Goal: Information Seeking & Learning: Find specific fact

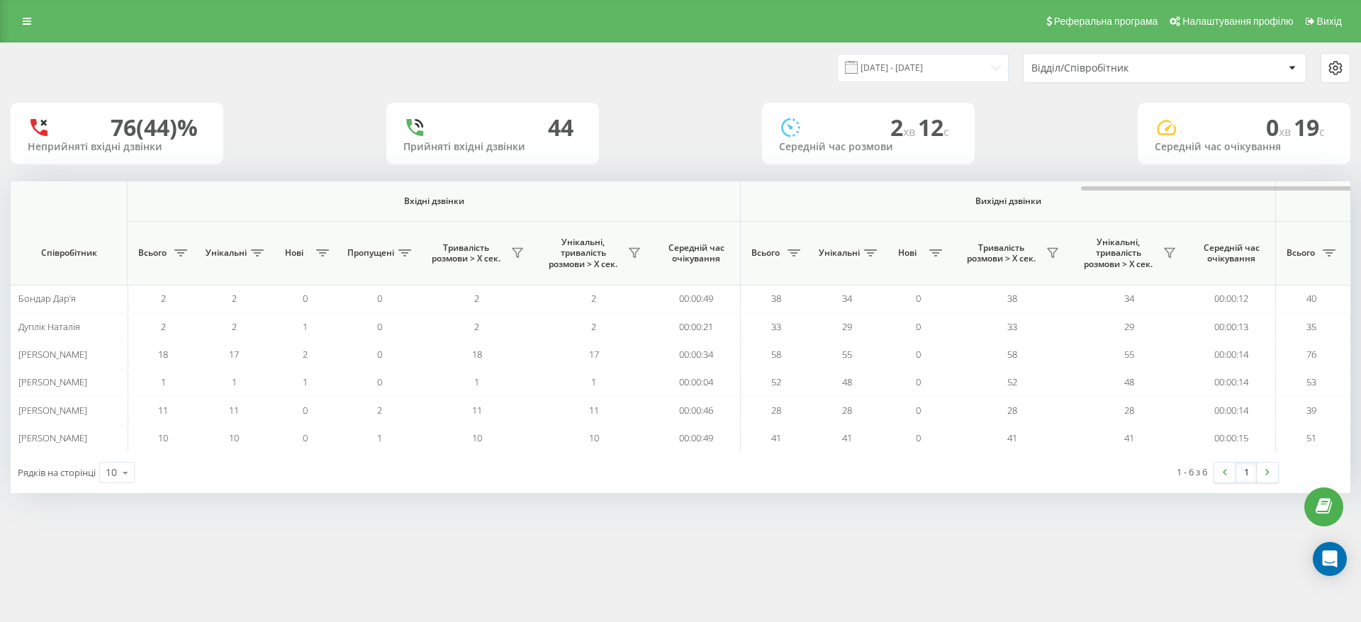
scroll to position [0, 638]
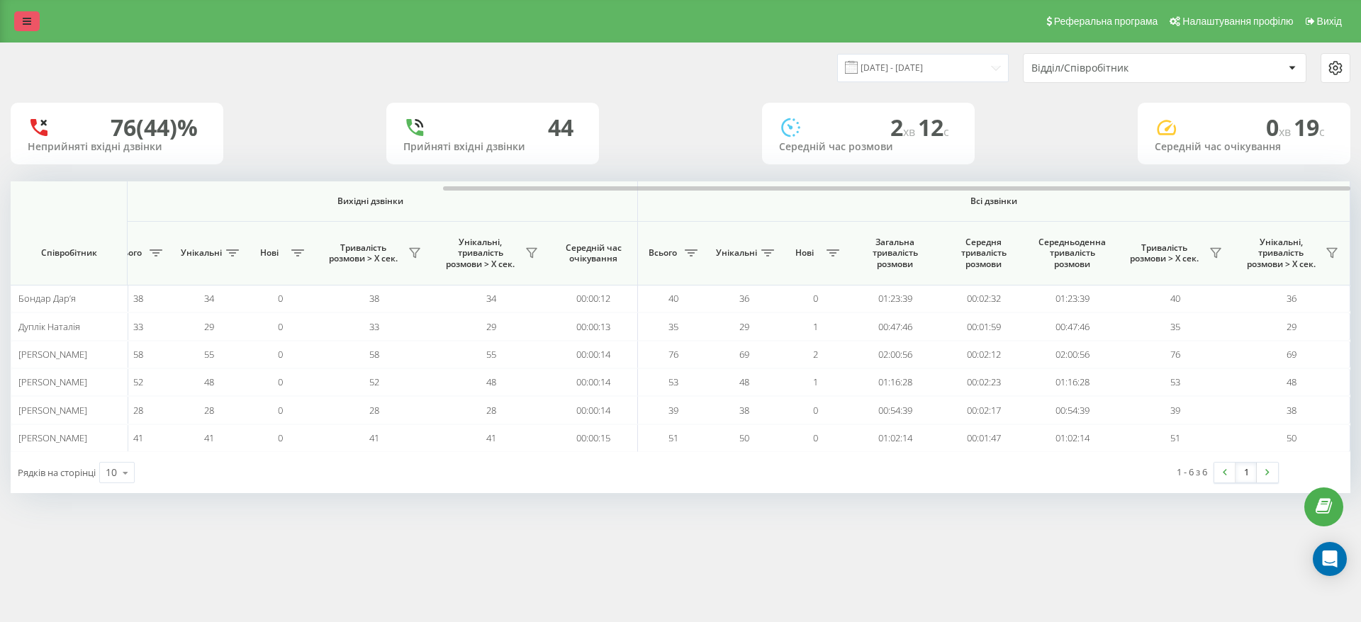
click at [25, 23] on icon at bounding box center [27, 21] width 9 height 10
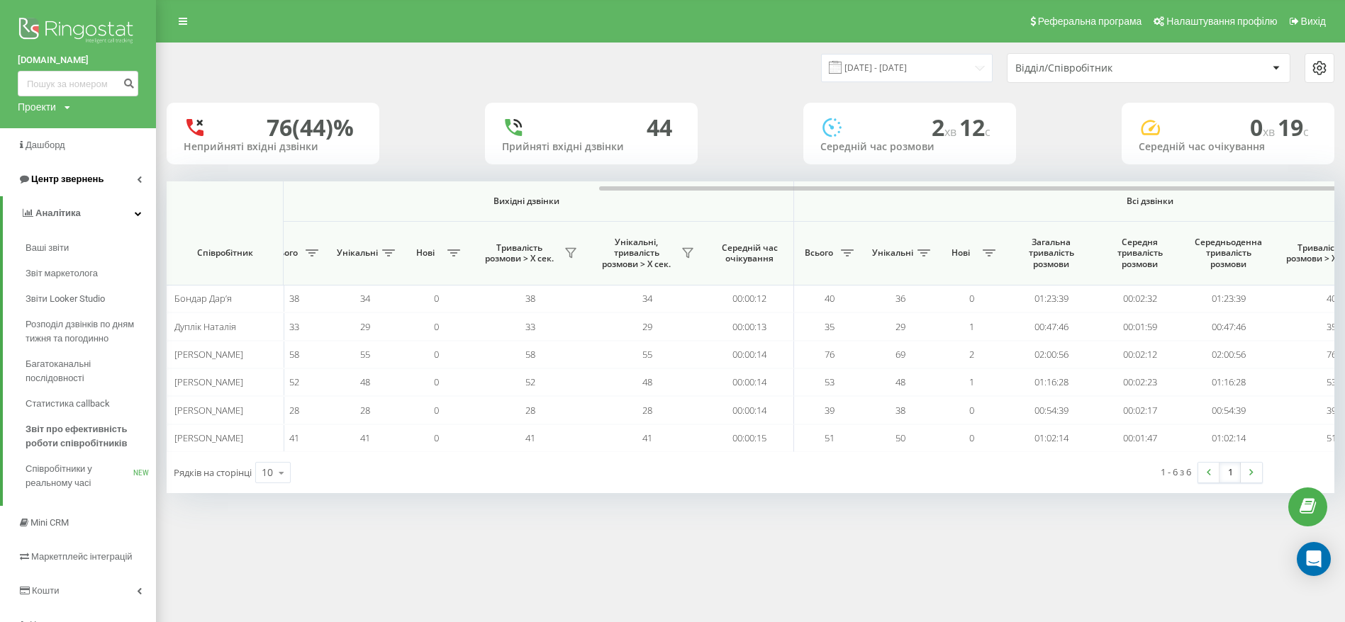
click at [111, 176] on link "Центр звернень" at bounding box center [78, 179] width 156 height 34
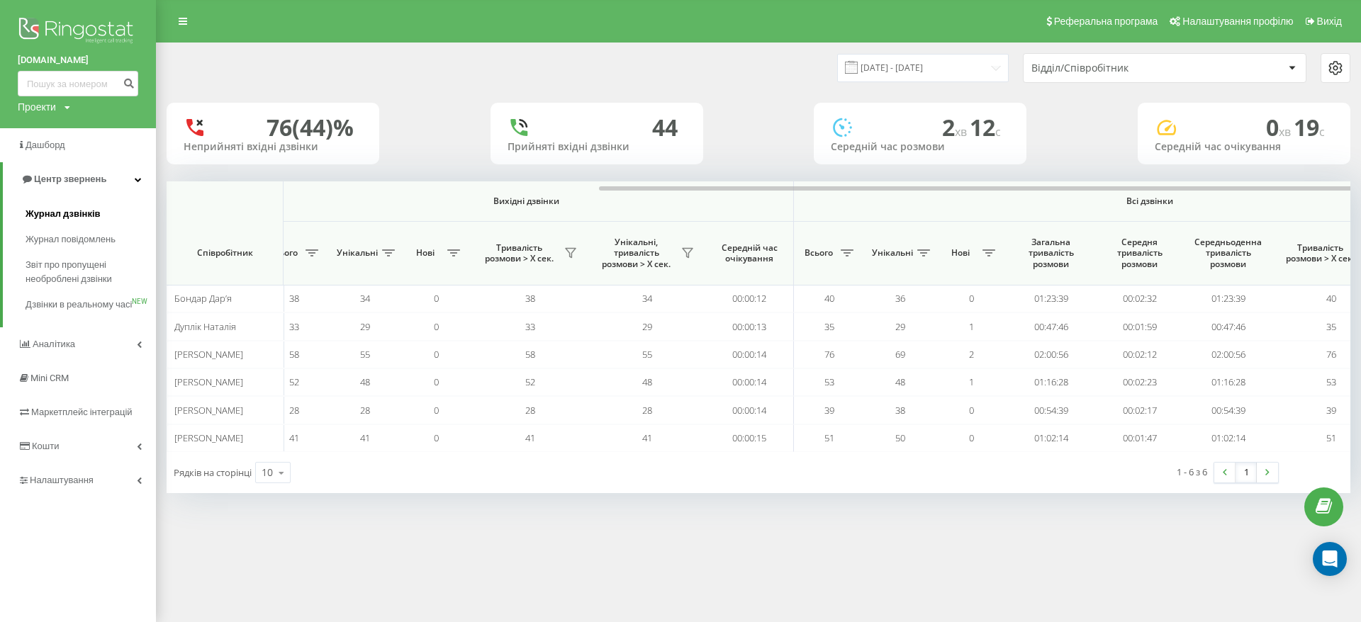
click at [98, 225] on link "Журнал дзвінків" at bounding box center [91, 214] width 130 height 26
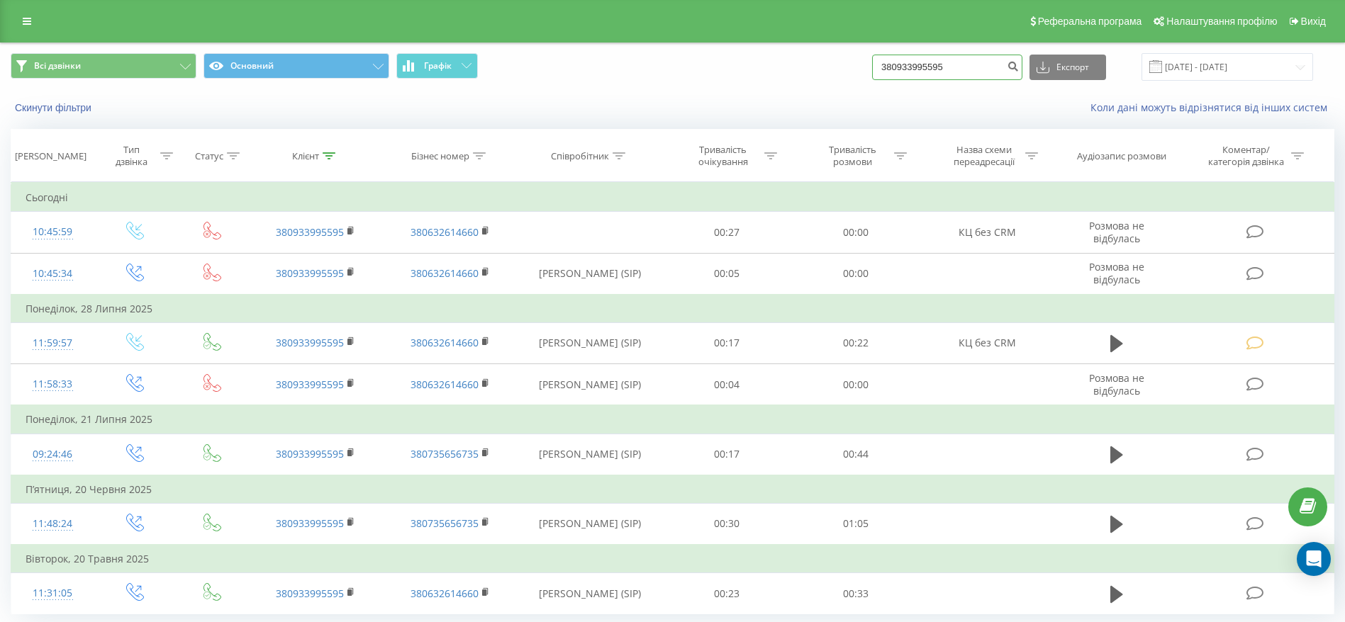
click at [968, 65] on input "380933995595" at bounding box center [947, 68] width 150 height 26
click at [968, 67] on input "380933995595" at bounding box center [947, 68] width 150 height 26
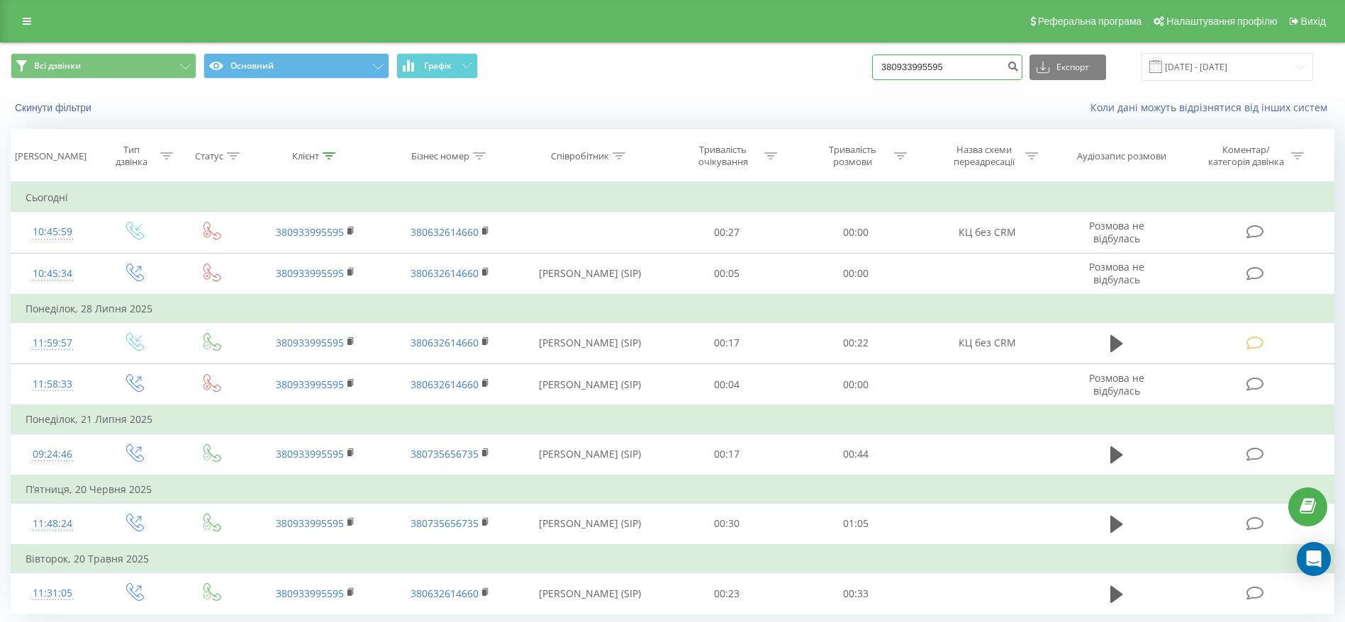
click at [990, 71] on input "380933995595" at bounding box center [947, 68] width 150 height 26
click at [989, 69] on input "380933995595" at bounding box center [947, 68] width 150 height 26
paste input "503097940"
type input "380503097940"
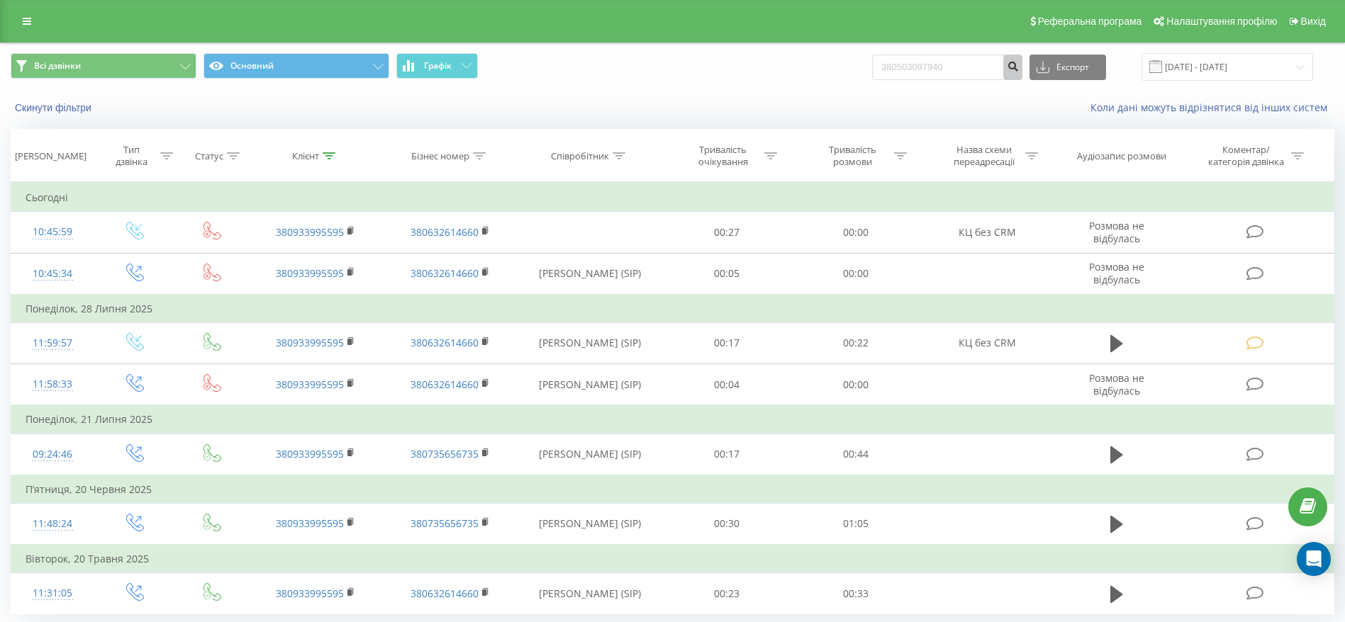
click at [1019, 62] on icon "submit" at bounding box center [1013, 64] width 12 height 9
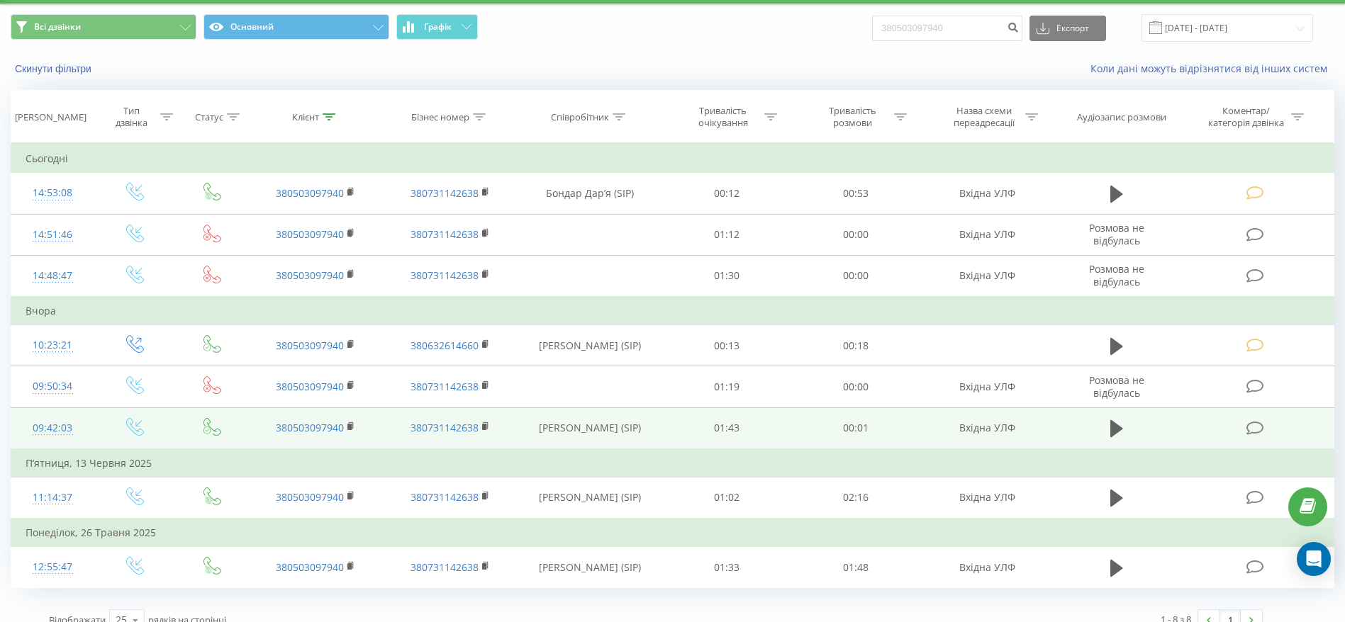
scroll to position [58, 0]
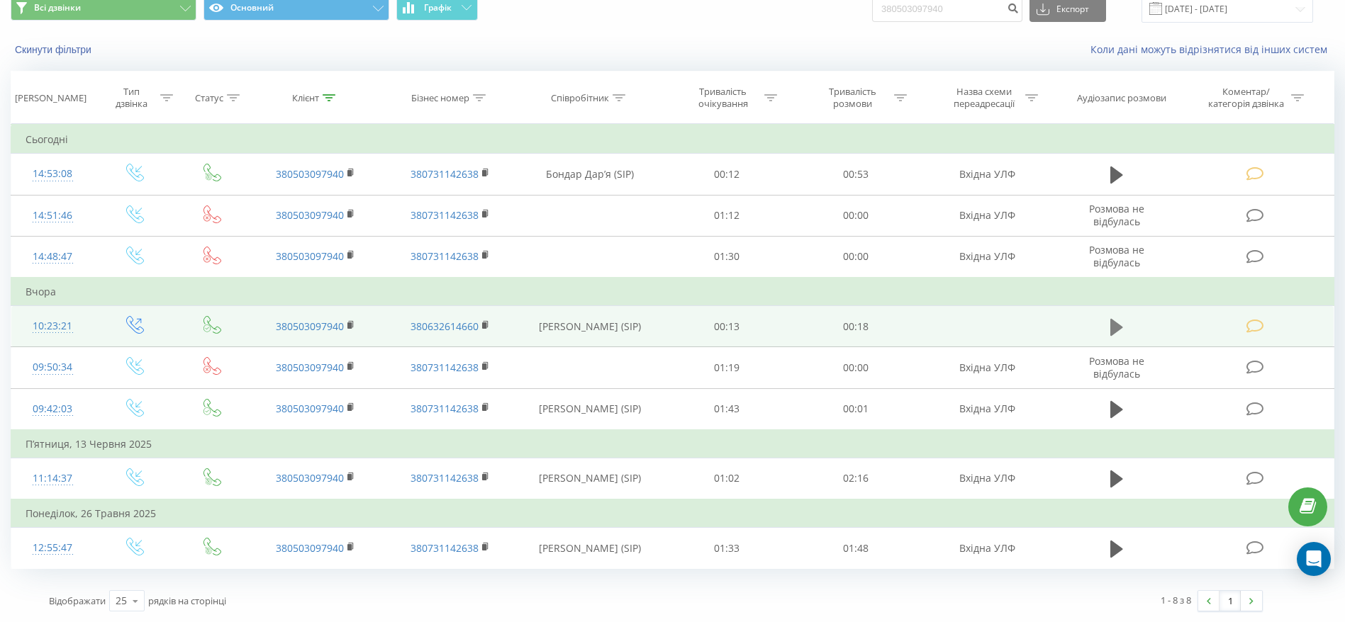
click at [1116, 332] on icon at bounding box center [1116, 326] width 13 height 17
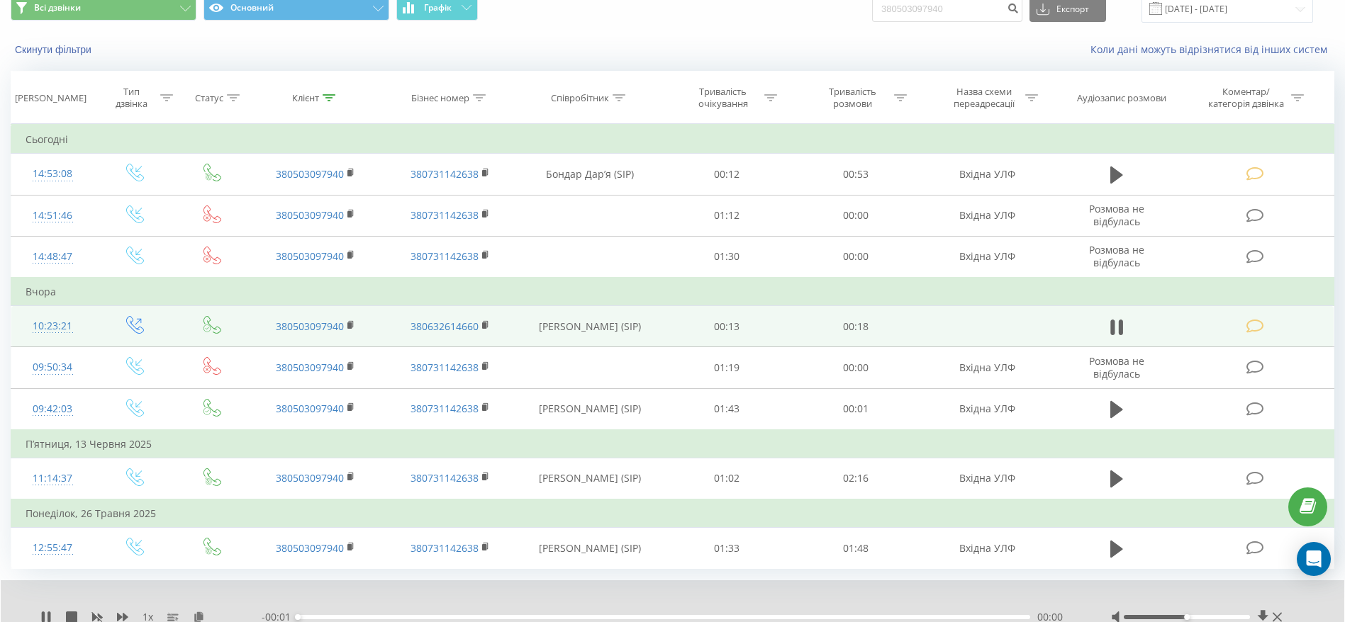
click at [1259, 325] on icon at bounding box center [1254, 326] width 18 height 15
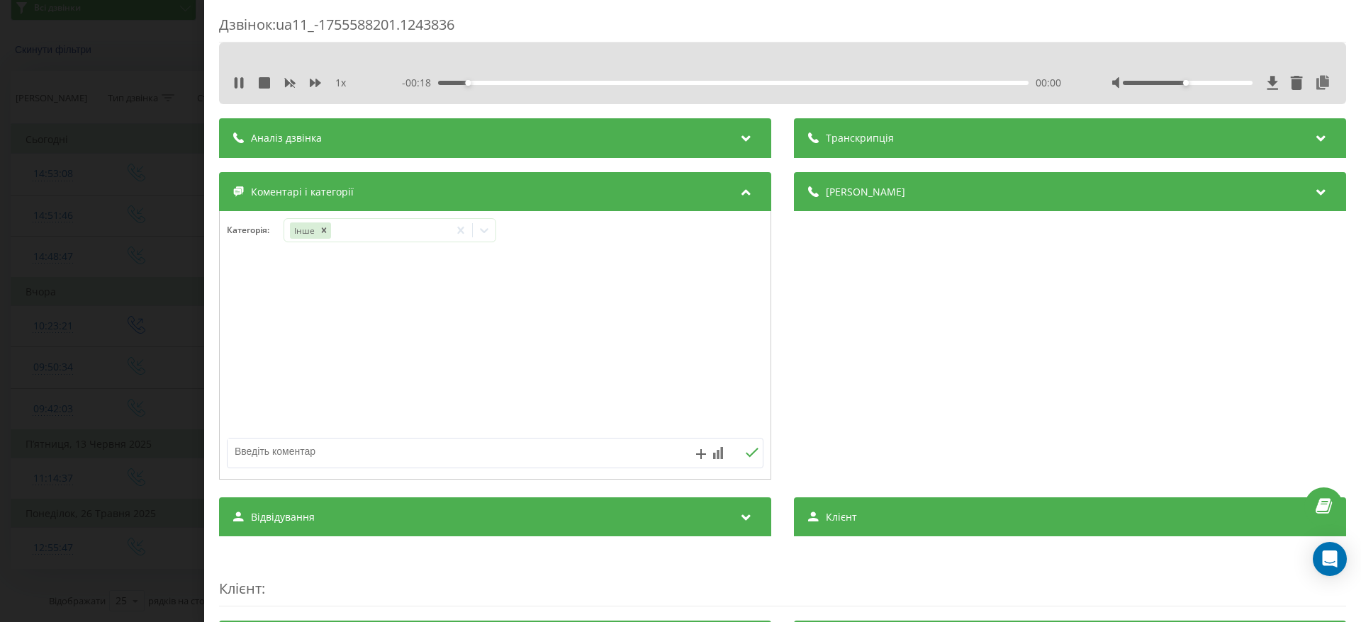
click at [83, 301] on div "Дзвінок : ua11_-1755588201.1243836 1 x - 00:18 00:00 00:00 Транскрипція Для AI-…" at bounding box center [680, 311] width 1361 height 622
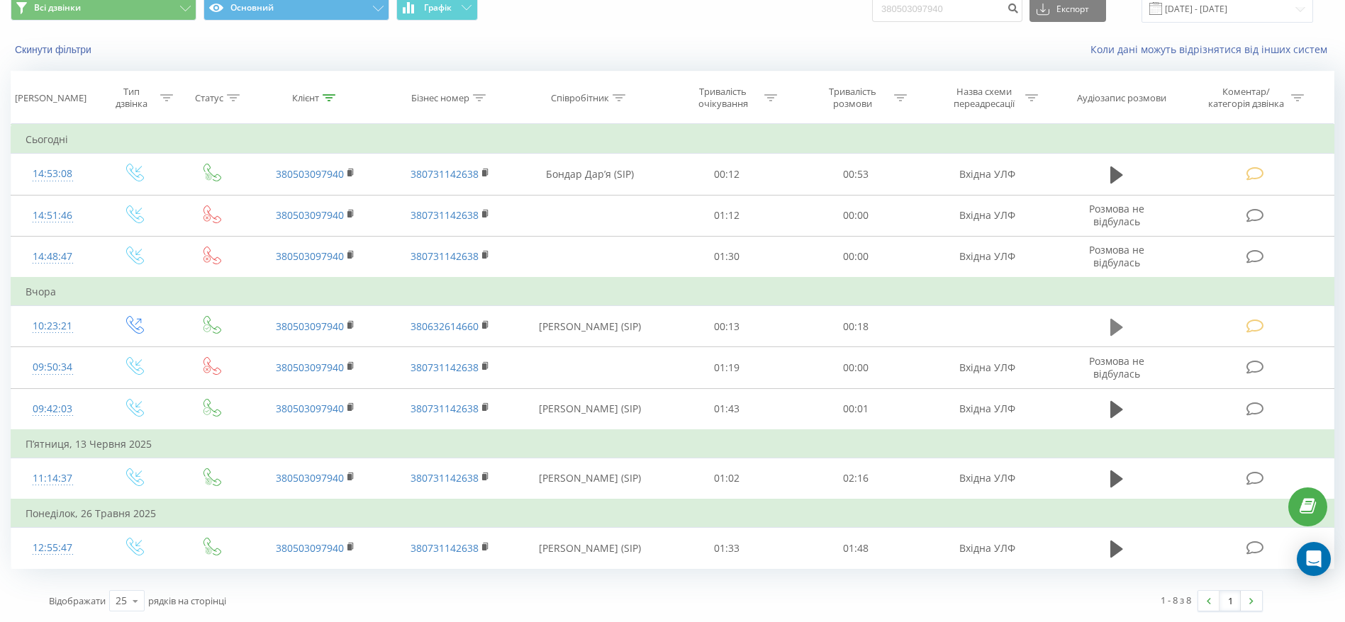
click at [1133, 325] on td at bounding box center [1116, 326] width 124 height 41
click at [1122, 324] on icon at bounding box center [1116, 328] width 13 height 20
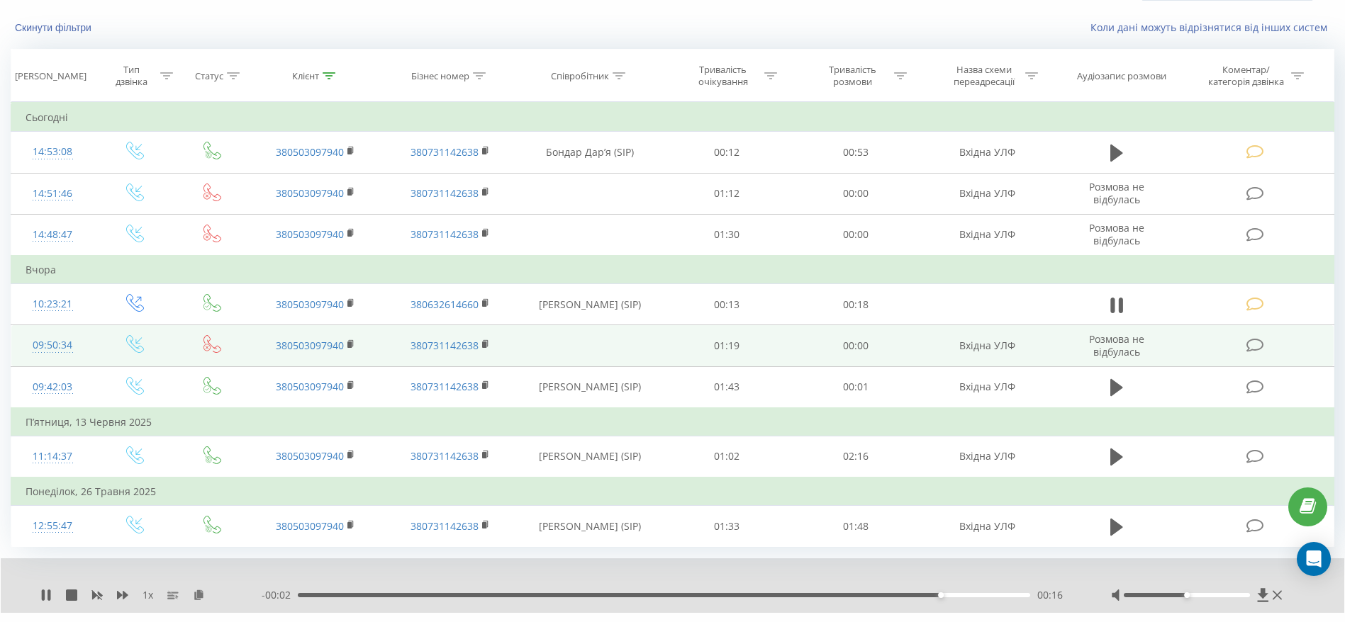
scroll to position [113, 0]
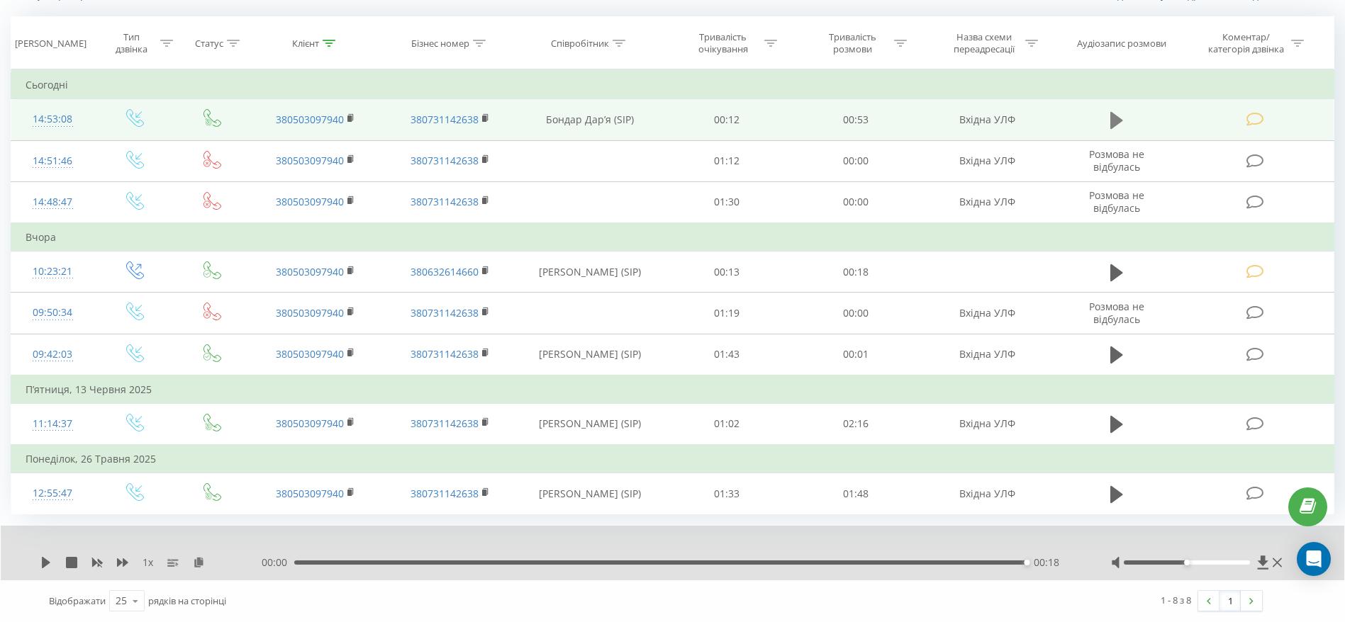
click at [1114, 116] on icon at bounding box center [1116, 120] width 13 height 17
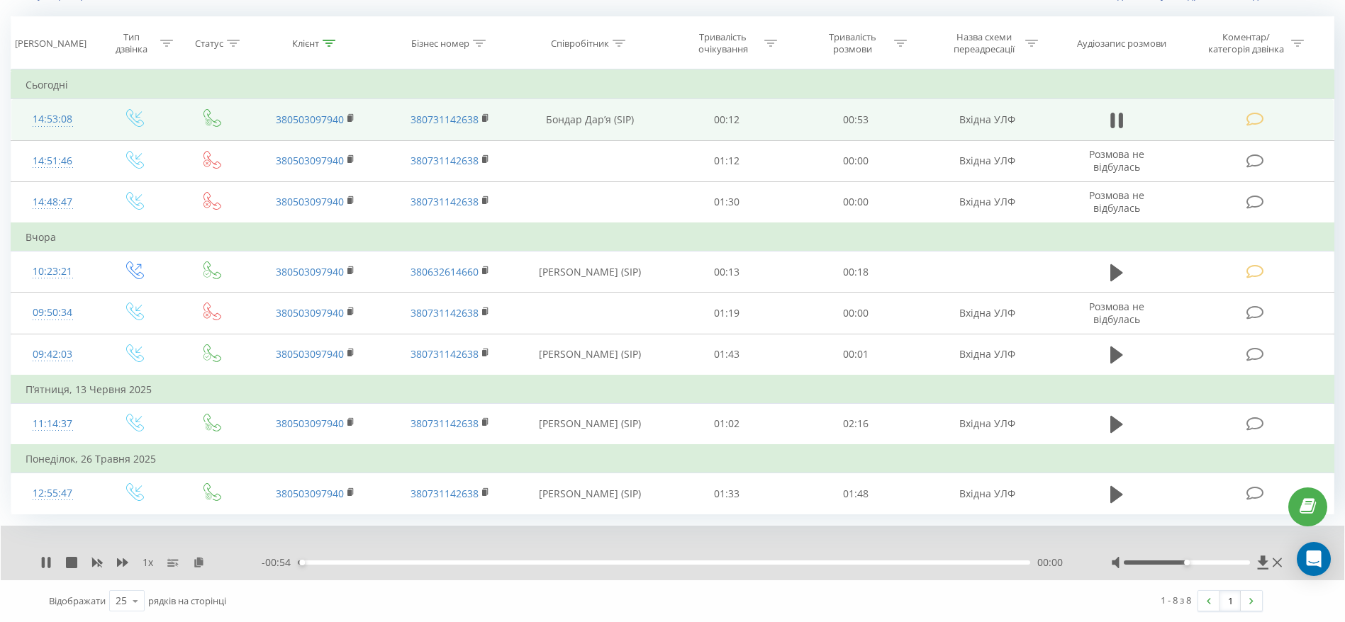
click at [333, 562] on div "00:00" at bounding box center [664, 563] width 732 height 4
click at [373, 563] on div "00:03" at bounding box center [664, 563] width 732 height 4
click at [401, 561] on div "00:06" at bounding box center [664, 563] width 732 height 4
click at [587, 561] on div "00:21" at bounding box center [664, 563] width 732 height 4
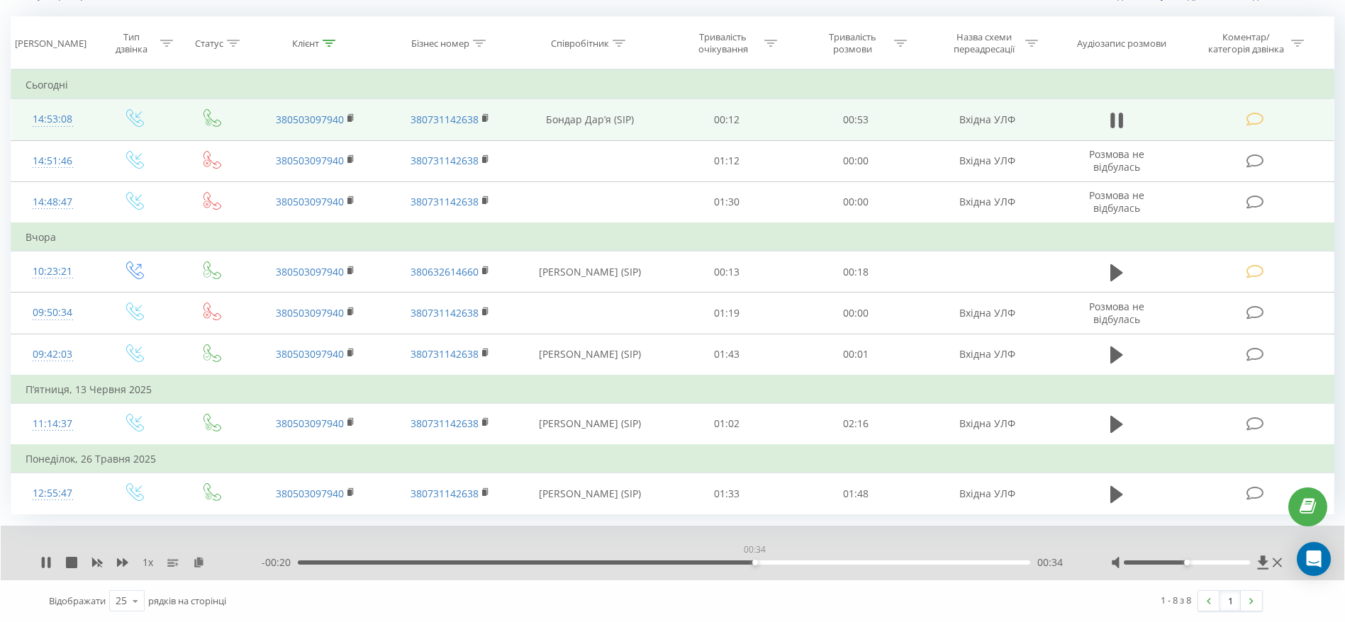
click at [754, 561] on div "00:34" at bounding box center [664, 563] width 732 height 4
click at [804, 564] on div "00:37" at bounding box center [664, 563] width 732 height 4
drag, startPoint x: 848, startPoint y: 564, endPoint x: 861, endPoint y: 562, distance: 12.8
click at [850, 564] on div "00:37" at bounding box center [664, 563] width 732 height 4
click at [948, 564] on div "00:48" at bounding box center [664, 563] width 732 height 4
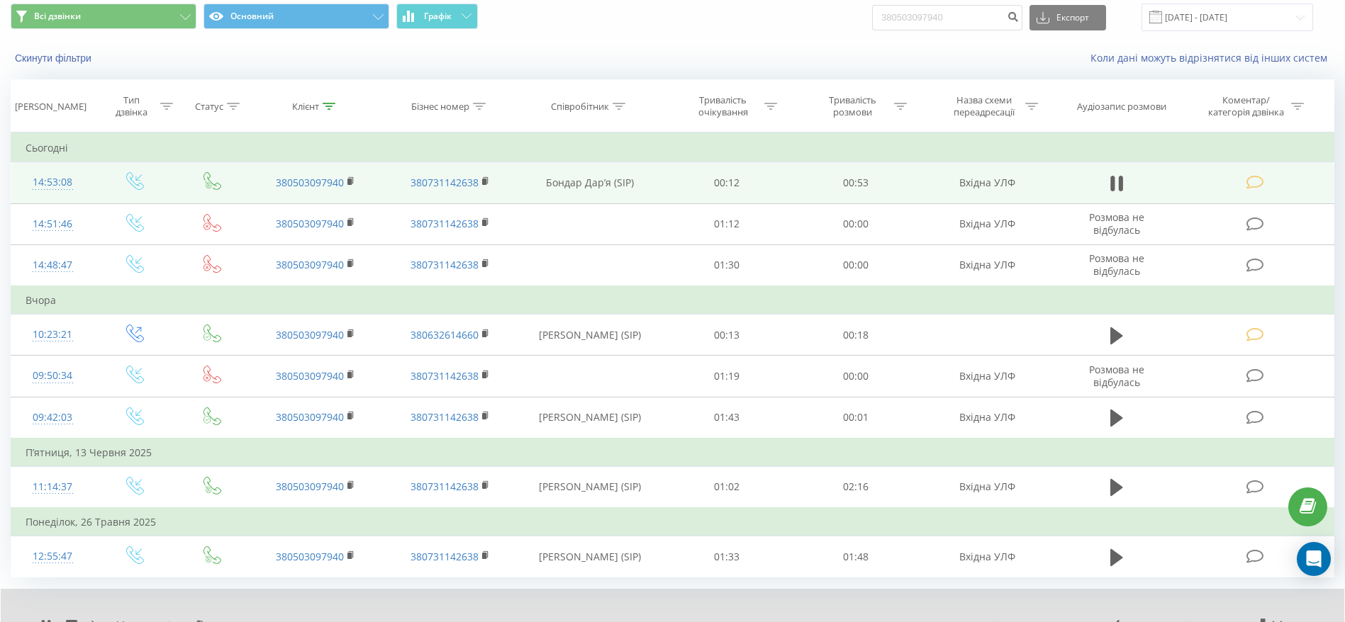
scroll to position [0, 0]
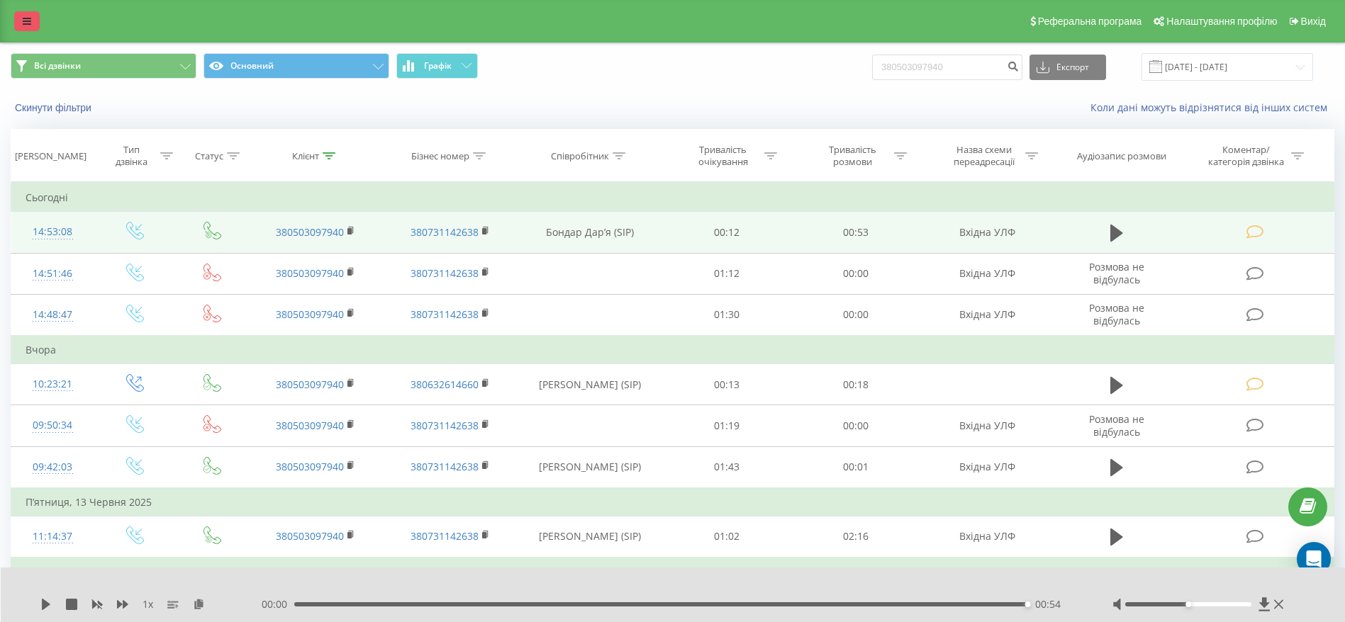
click at [23, 21] on icon at bounding box center [27, 21] width 9 height 10
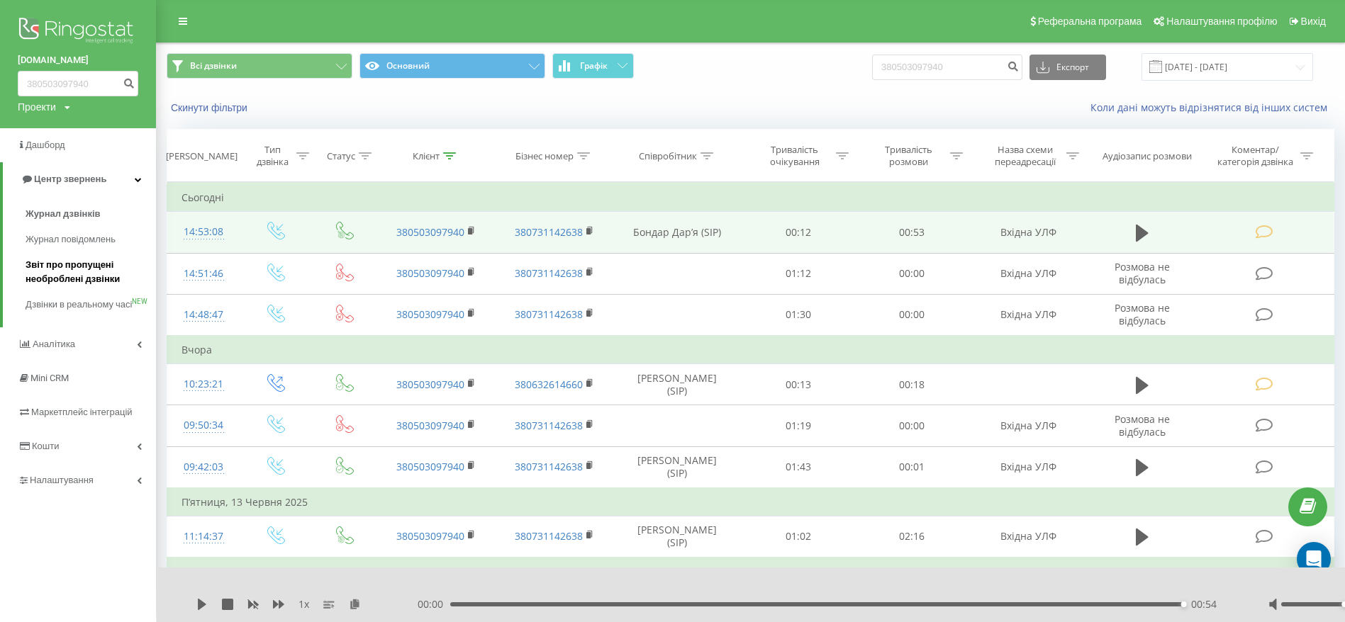
click at [95, 254] on link "Звіт про пропущені необроблені дзвінки" at bounding box center [91, 272] width 130 height 40
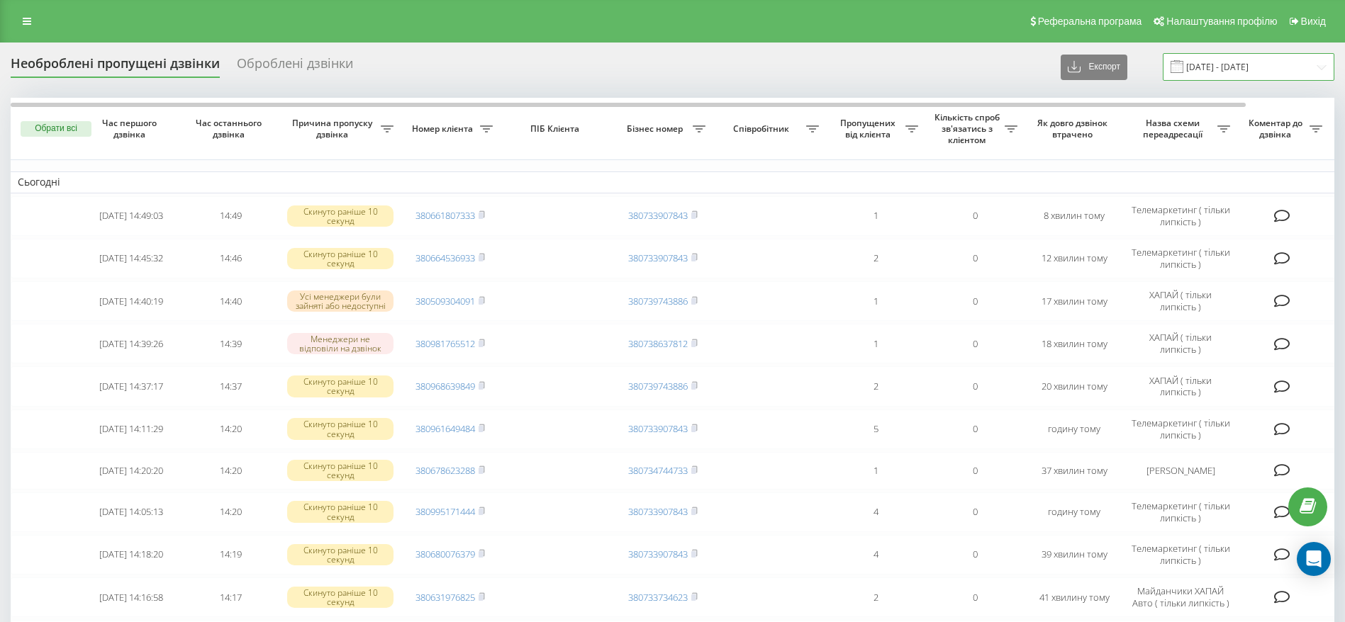
click at [1213, 69] on input "20.07.2025 - 20.08.2025" at bounding box center [1248, 67] width 172 height 28
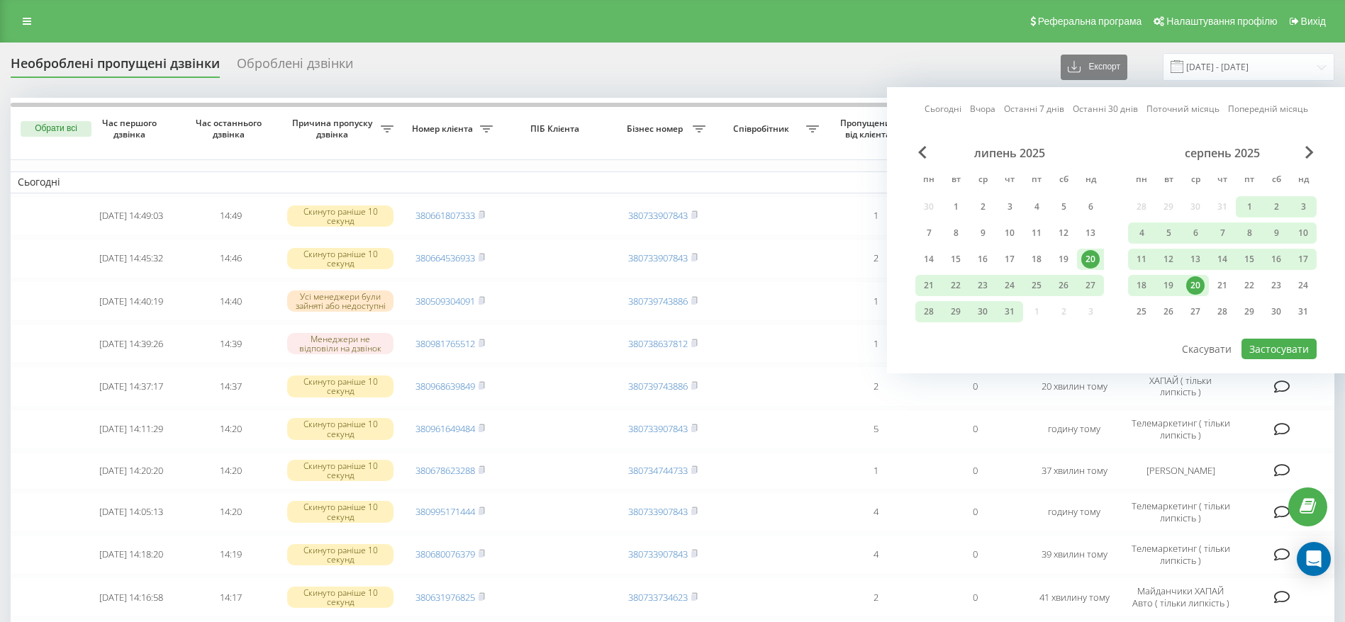
click at [1194, 281] on div "20" at bounding box center [1195, 285] width 18 height 18
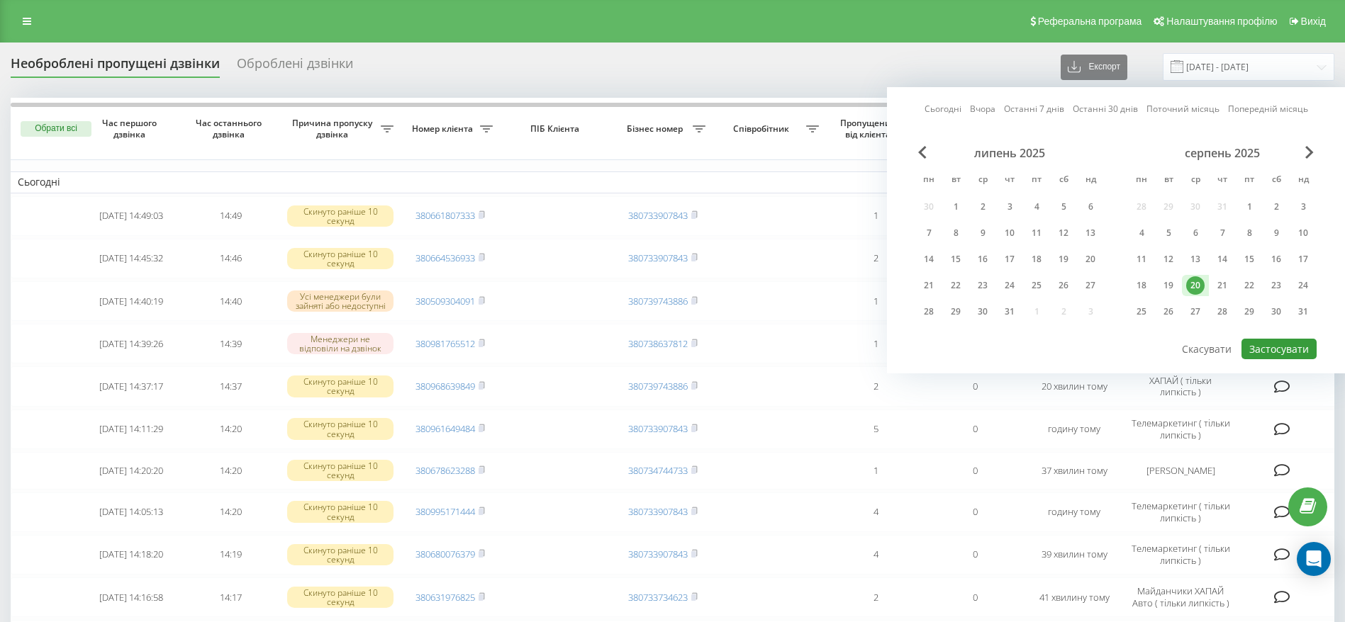
click at [1270, 354] on button "Застосувати" at bounding box center [1278, 349] width 75 height 21
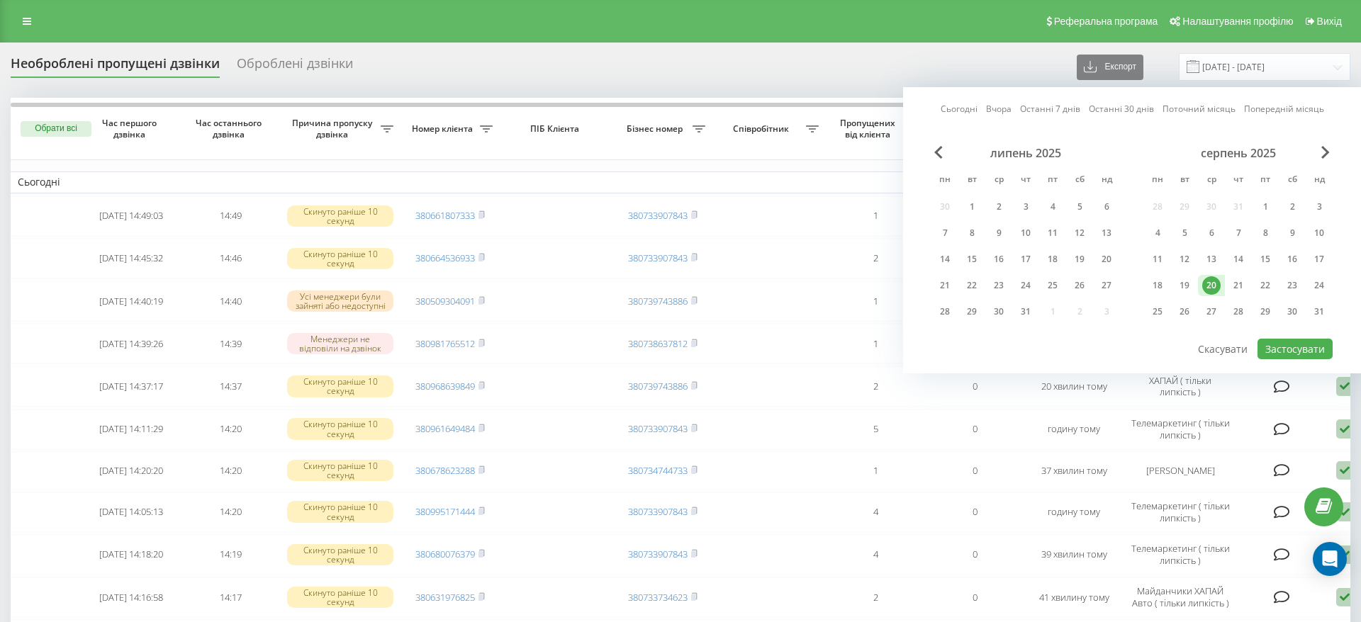
type input "20.08.2025 - 20.08.2025"
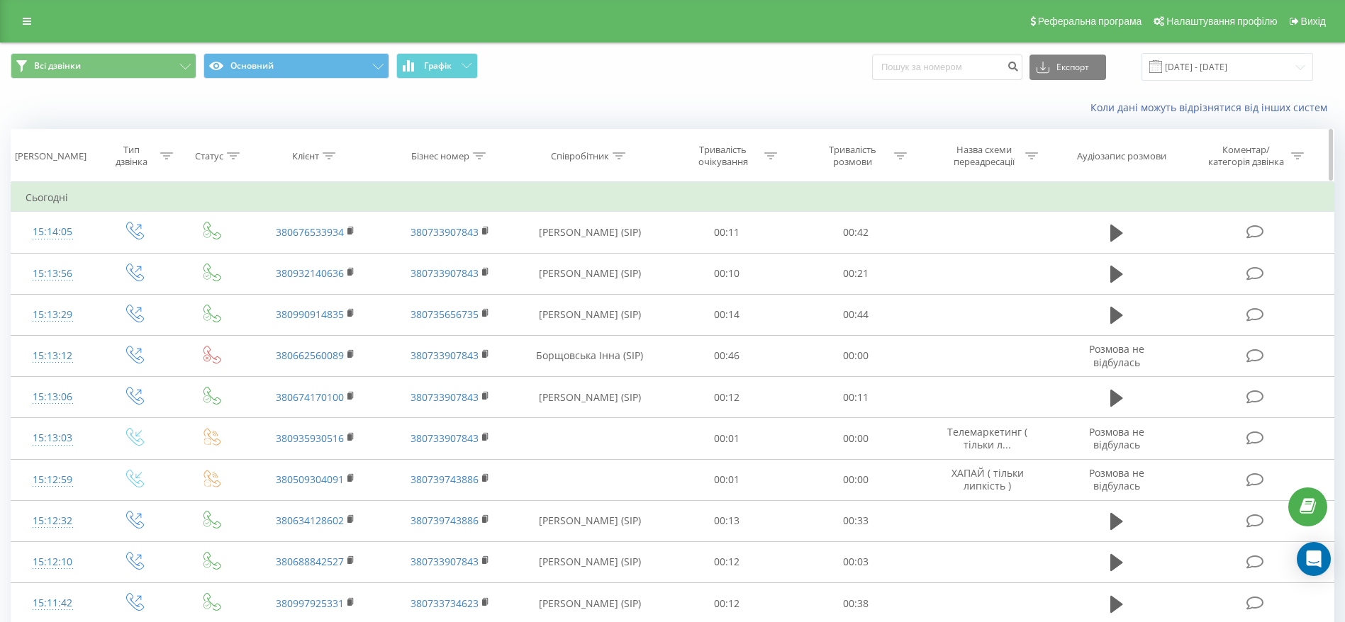
click at [615, 163] on th "Співробітник" at bounding box center [589, 156] width 145 height 52
click at [625, 156] on icon at bounding box center [618, 155] width 13 height 7
click at [627, 253] on input "text" at bounding box center [589, 257] width 125 height 25
type input "Мороз"
click at [615, 293] on span "OK" at bounding box center [620, 285] width 40 height 22
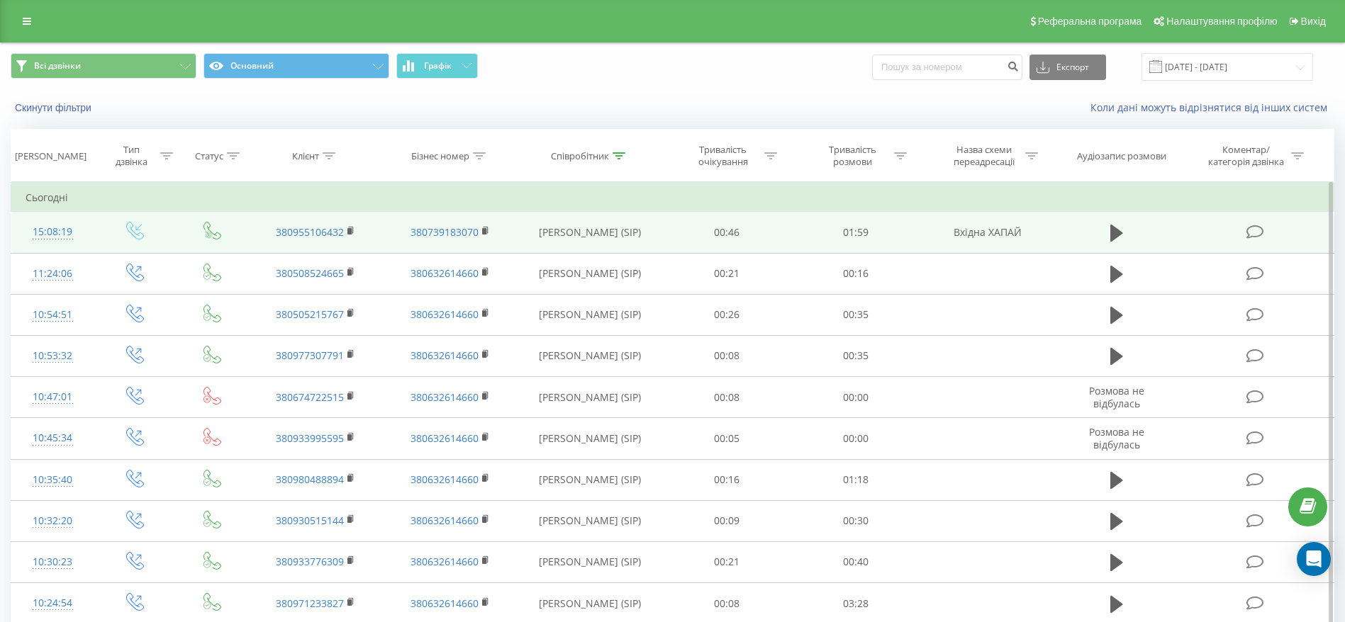
click at [1242, 230] on td at bounding box center [1255, 232] width 155 height 41
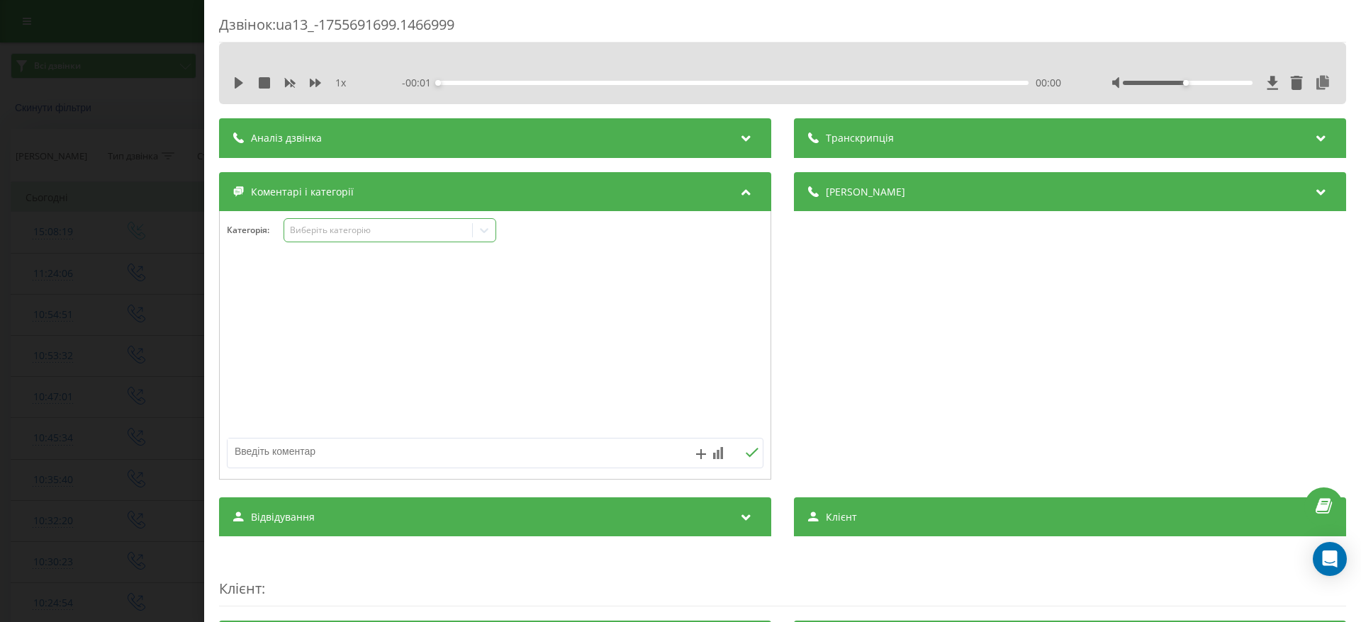
click at [495, 224] on div at bounding box center [484, 230] width 23 height 23
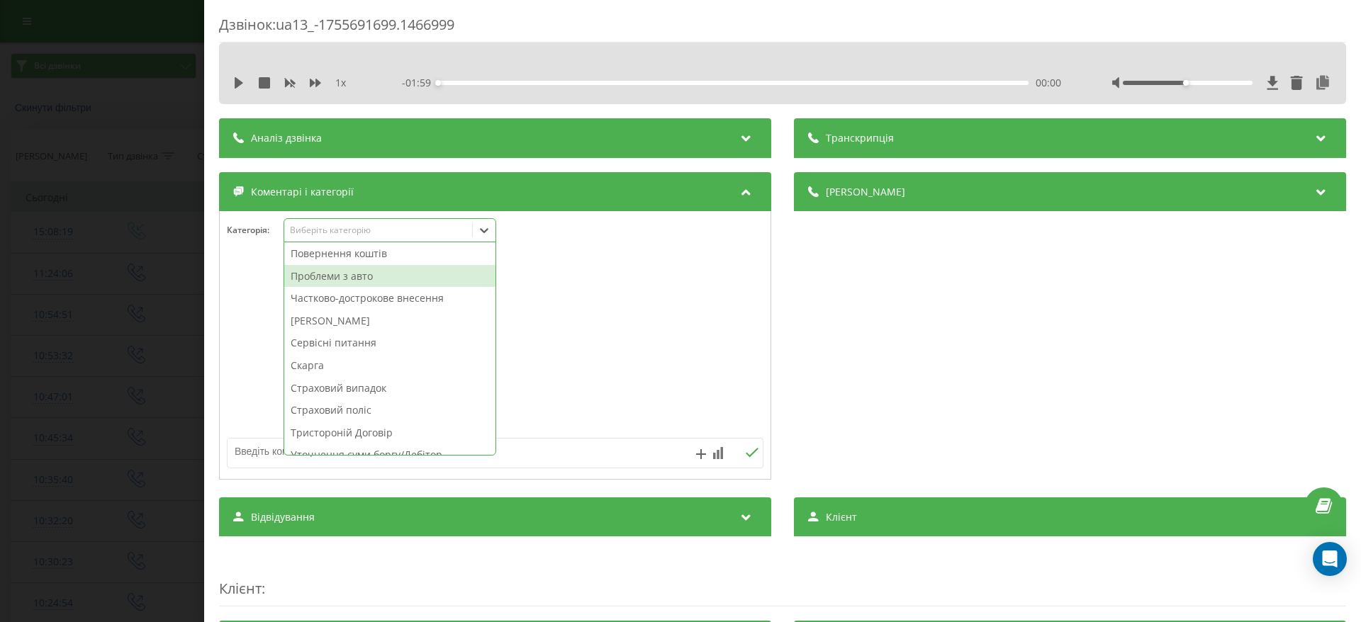
scroll to position [738, 0]
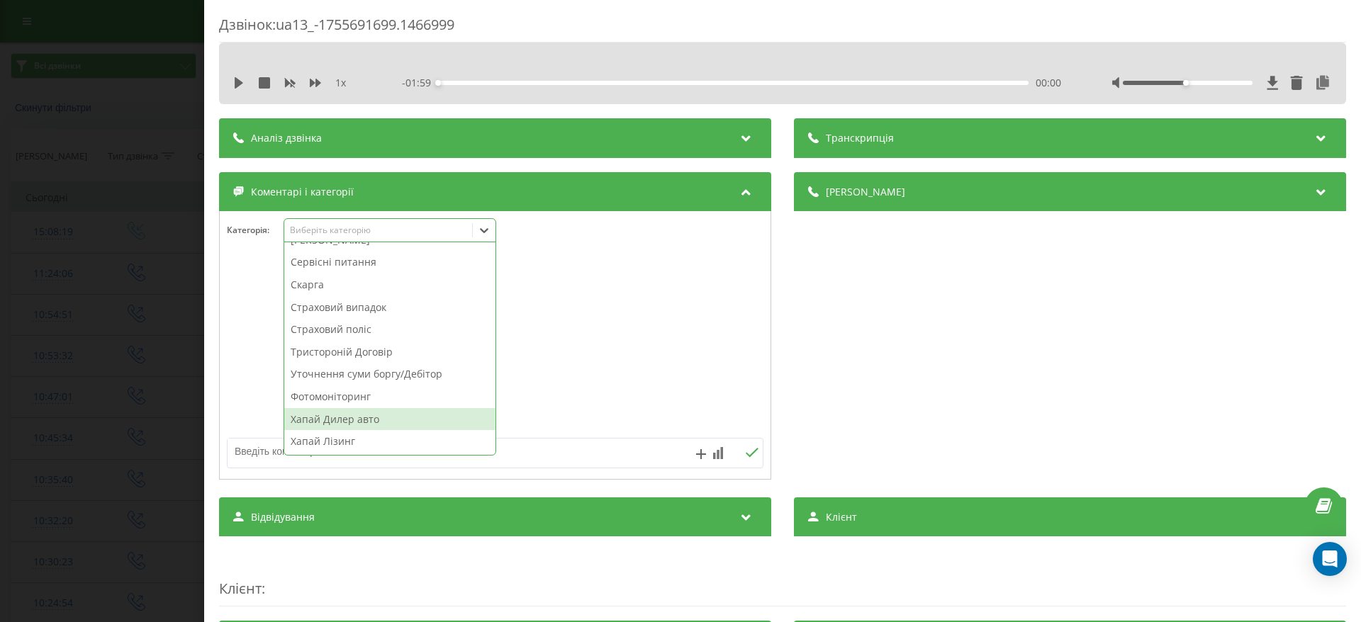
click at [415, 414] on div "Хапай Дилер авто" at bounding box center [389, 419] width 211 height 23
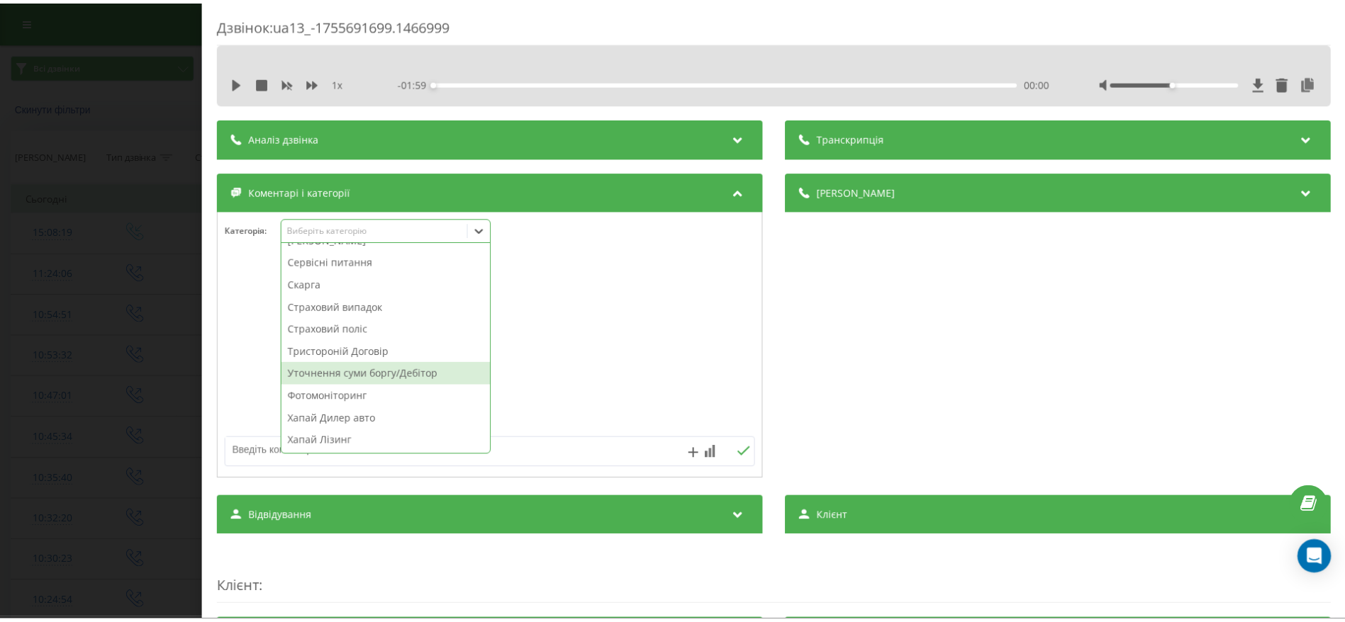
scroll to position [715, 0]
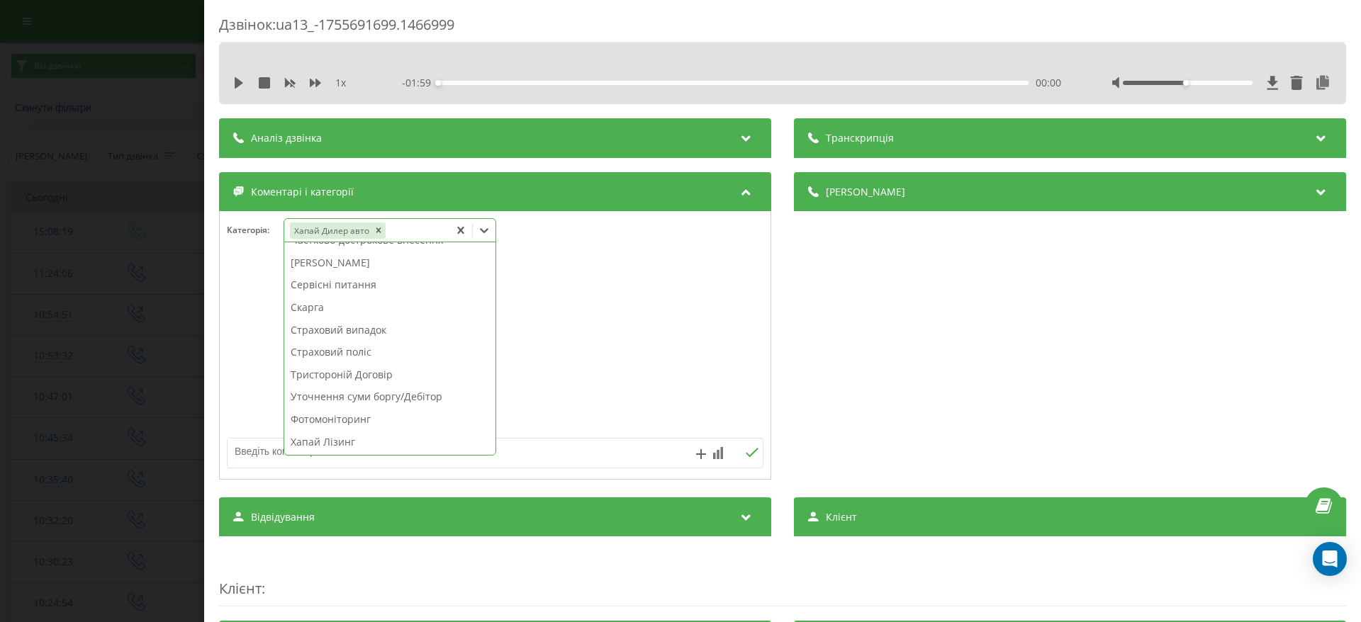
click at [61, 329] on div "Дзвінок : ua13_-1755691699.1466999 1 x - 01:59 00:00 00:00 Транскрипція Для AI-…" at bounding box center [680, 311] width 1361 height 622
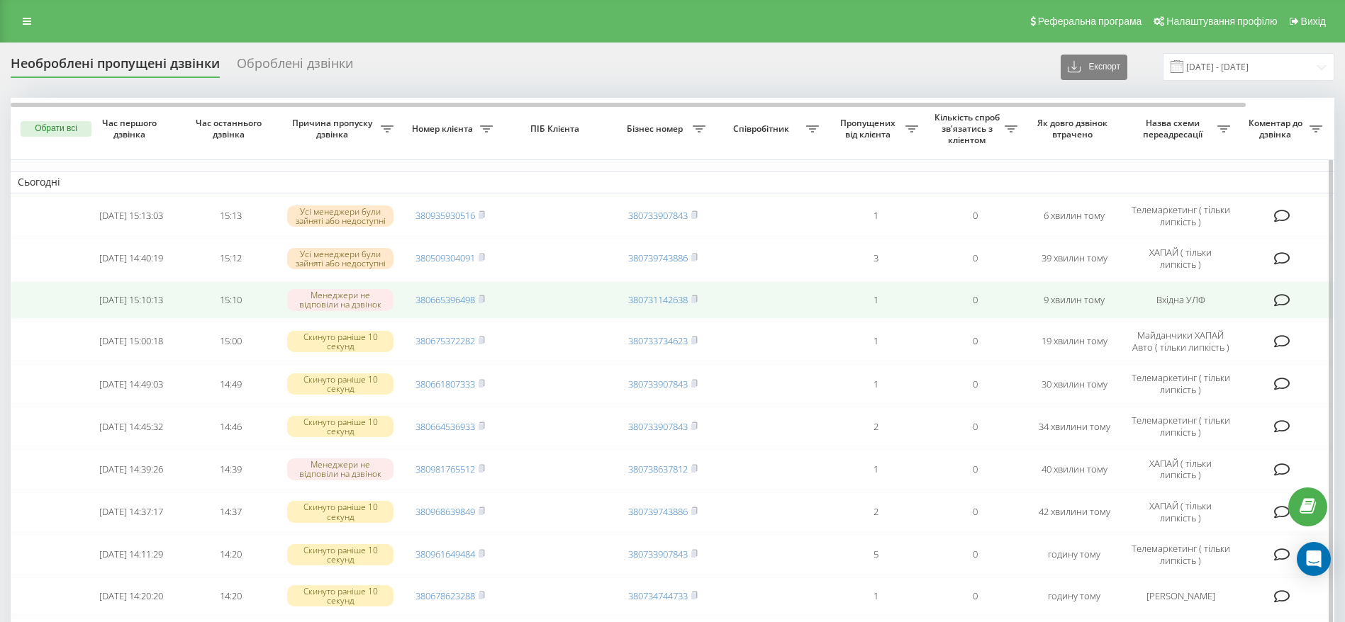
click at [487, 301] on td "380665396498" at bounding box center [449, 300] width 99 height 38
click at [483, 301] on rect at bounding box center [480, 300] width 4 height 6
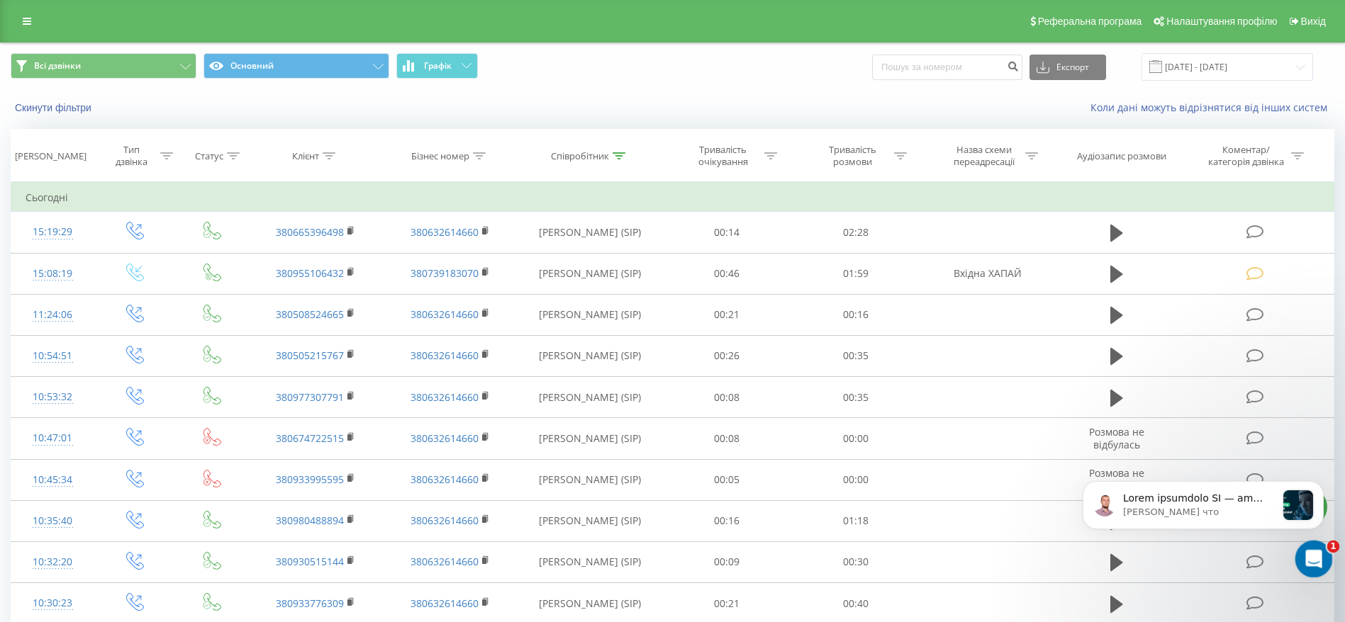
click at [1308, 570] on div "Открыть службу сообщений Intercom" at bounding box center [1311, 557] width 47 height 47
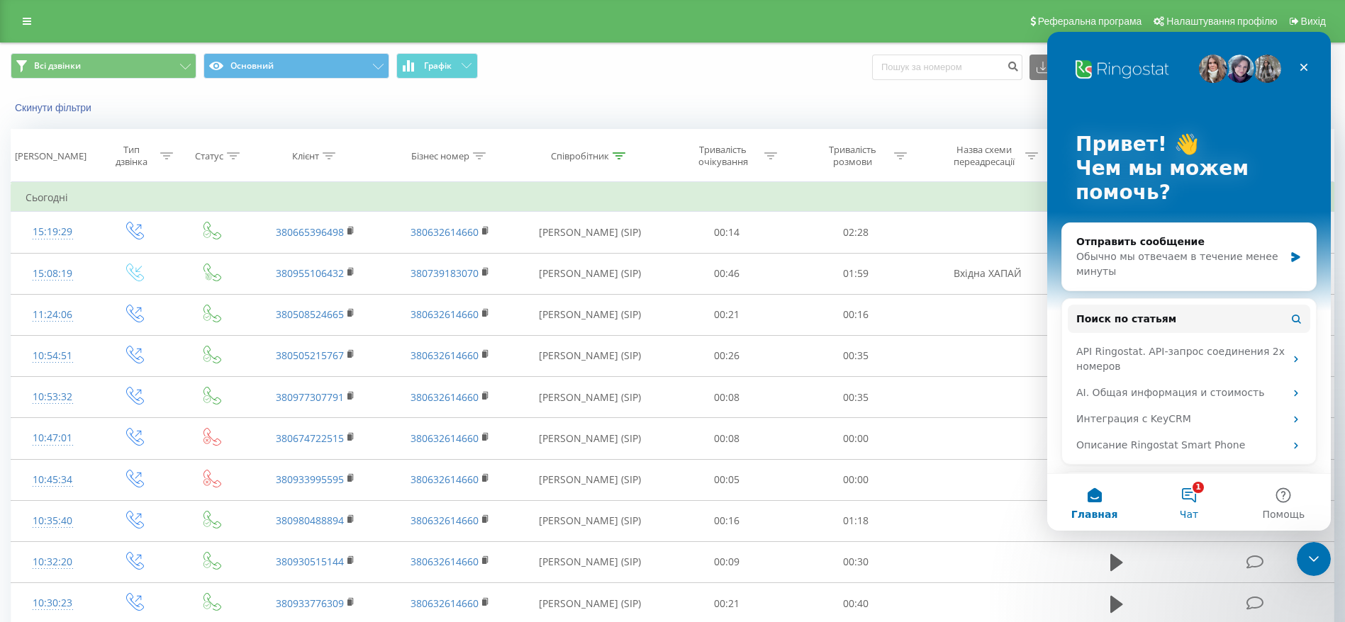
click at [1191, 512] on span "Чат" at bounding box center [1188, 515] width 18 height 10
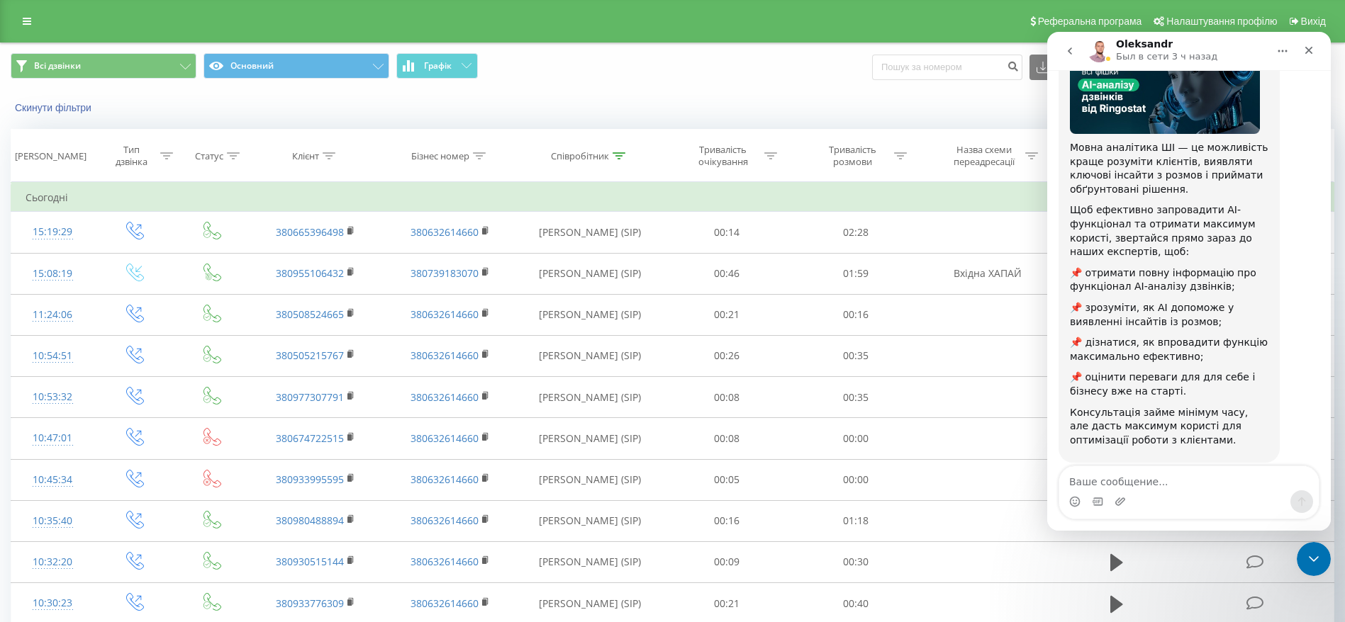
scroll to position [139, 0]
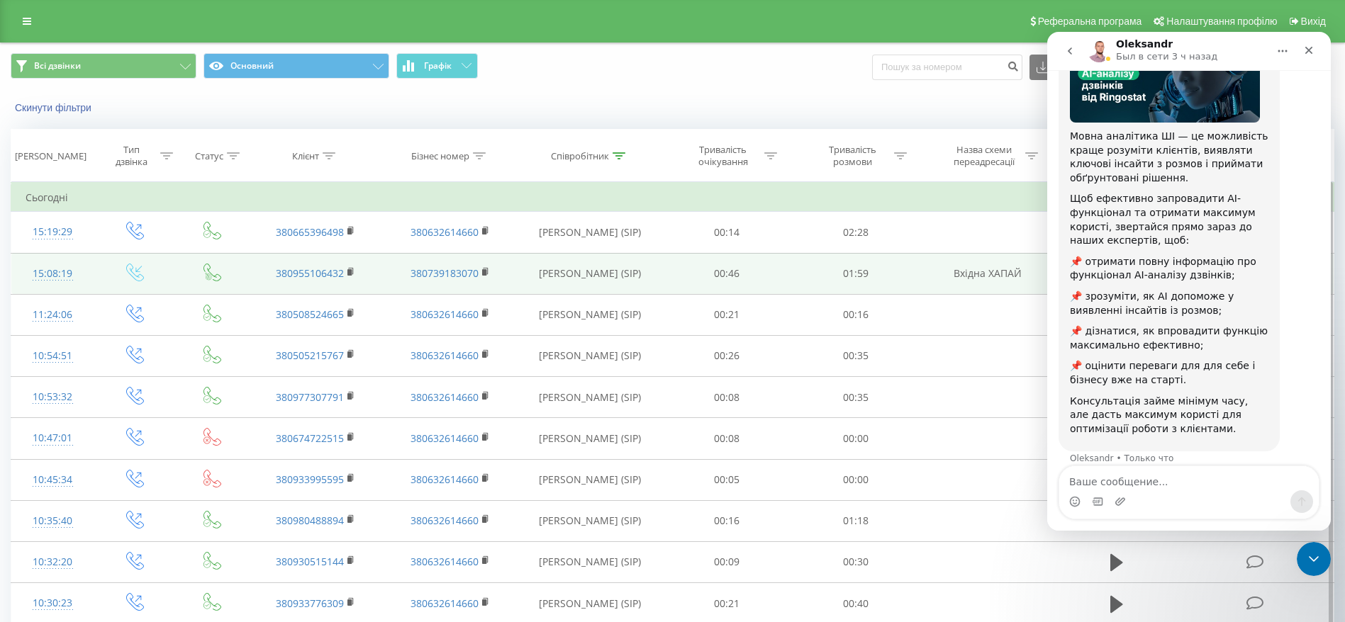
click at [956, 253] on td "Вхідна ХАПАЙ" at bounding box center [987, 273] width 134 height 41
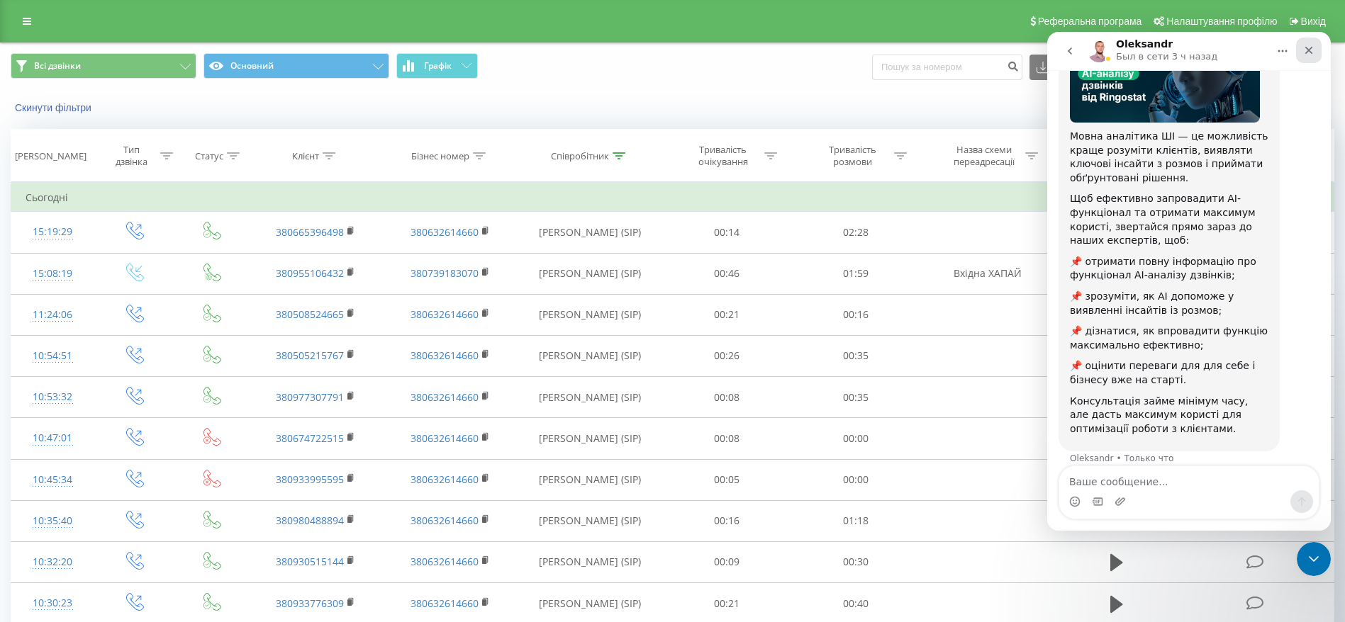
click at [1307, 52] on icon "Закрыть" at bounding box center [1308, 50] width 11 height 11
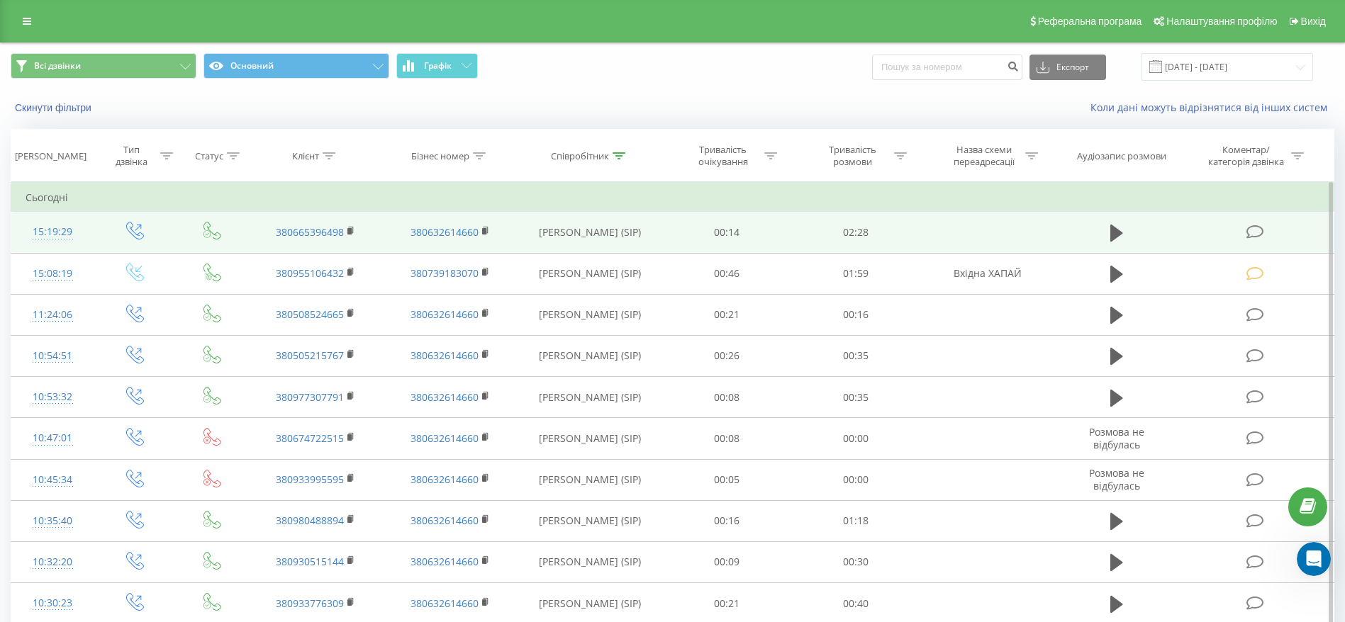
click at [1249, 226] on icon at bounding box center [1254, 232] width 18 height 15
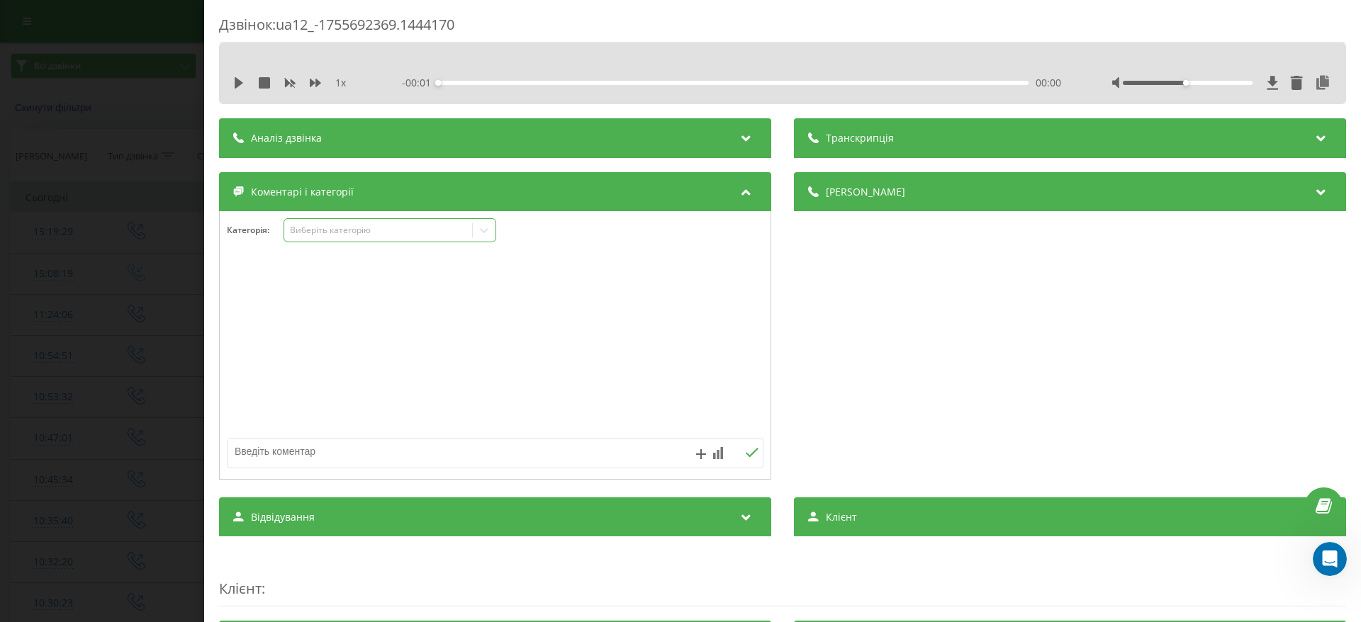
click at [478, 235] on icon at bounding box center [484, 230] width 14 height 14
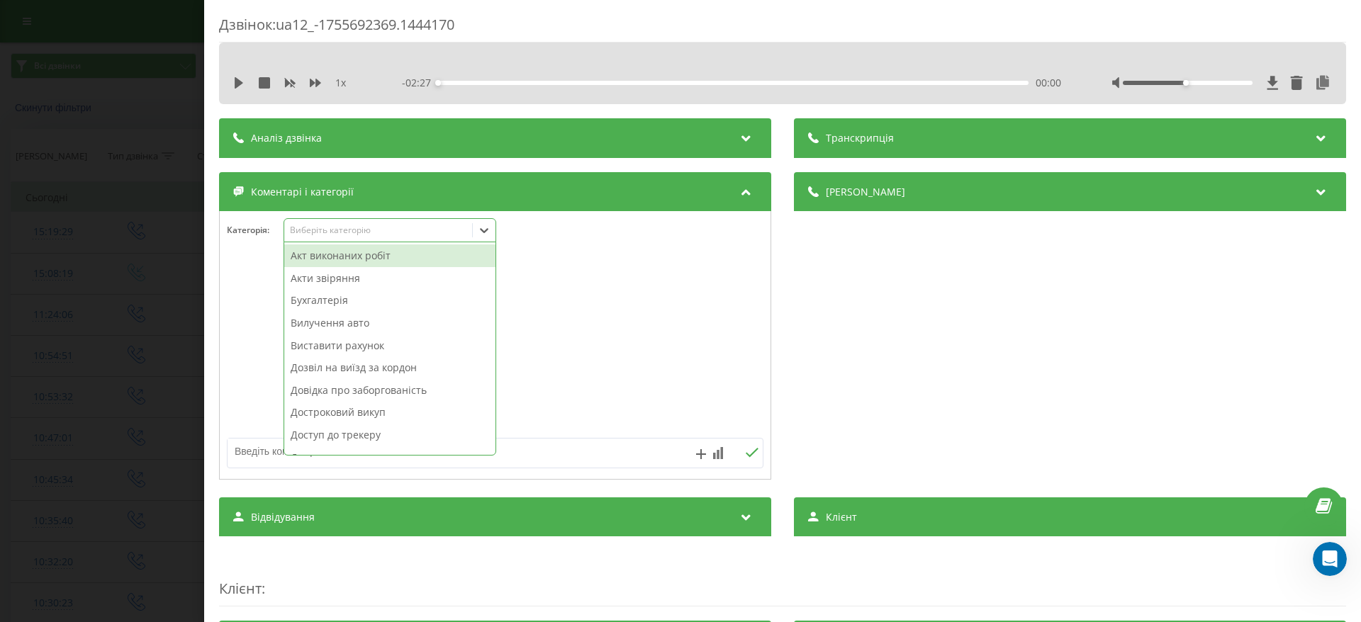
click at [387, 253] on div "Акт виконаних робіт" at bounding box center [389, 256] width 211 height 23
click at [139, 260] on div "Дзвінок : ua12_-1755692369.1444170 1 x - 02:27 00:00 00:00 Транскрипція Для AI-…" at bounding box center [680, 311] width 1361 height 622
